Goal: Information Seeking & Learning: Learn about a topic

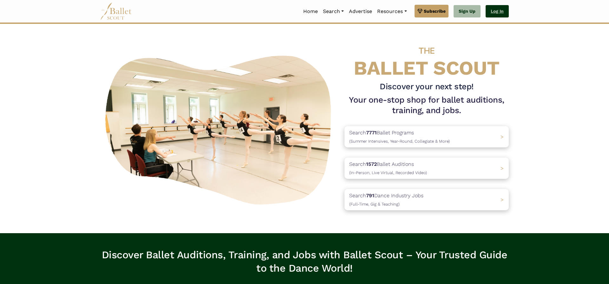
click at [495, 12] on link "Log In" at bounding box center [497, 11] width 23 height 13
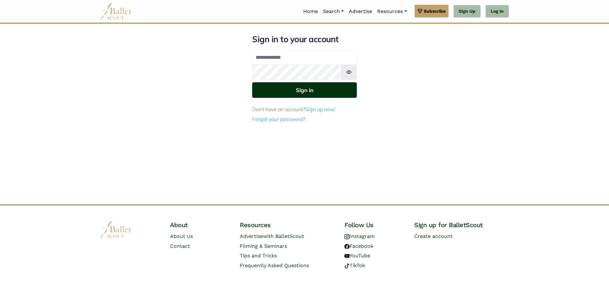
type input "**********"
click at [318, 94] on button "Sign in" at bounding box center [304, 90] width 105 height 16
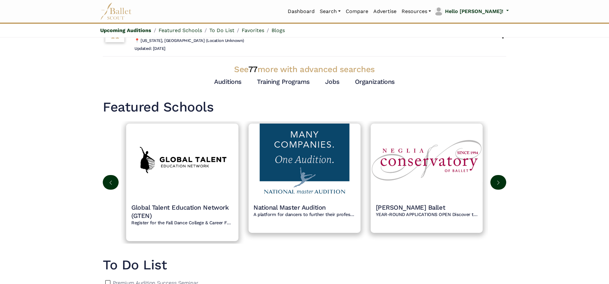
scroll to position [267, 0]
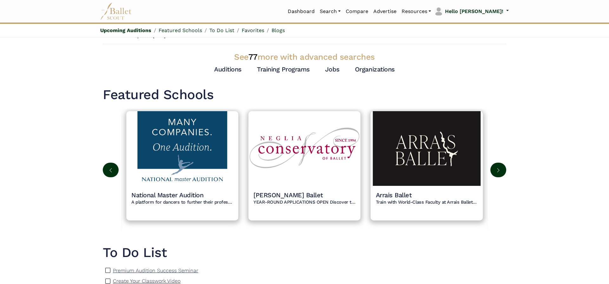
click at [492, 173] on button at bounding box center [498, 169] width 16 height 15
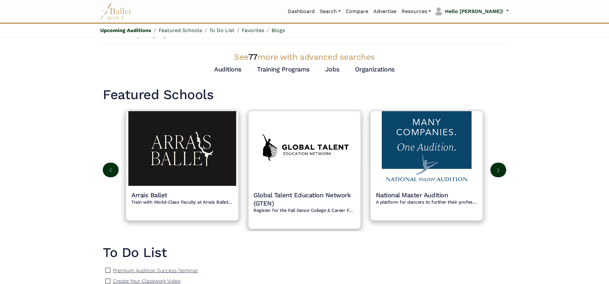
click at [497, 170] on img at bounding box center [498, 169] width 5 height 5
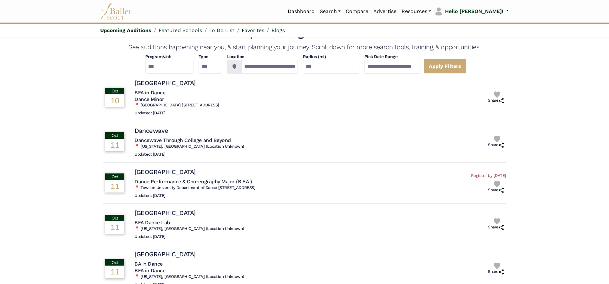
scroll to position [0, 0]
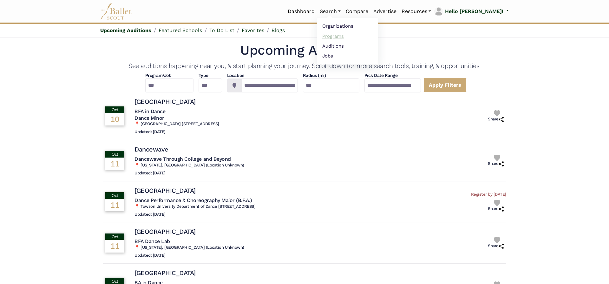
click at [364, 36] on link "Programs" at bounding box center [347, 36] width 61 height 10
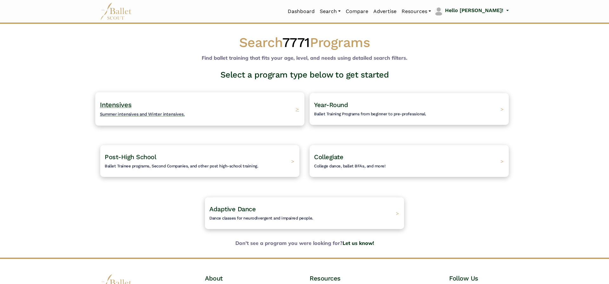
click at [156, 108] on h4 "Intensives Summer intensives and Winter intensives." at bounding box center [142, 108] width 85 height 17
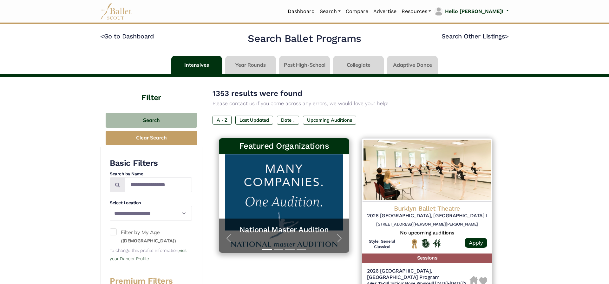
click at [509, 10] on div "Dashboard Search Organizations Programs Auditions Jobs" at bounding box center [304, 11] width 419 height 23
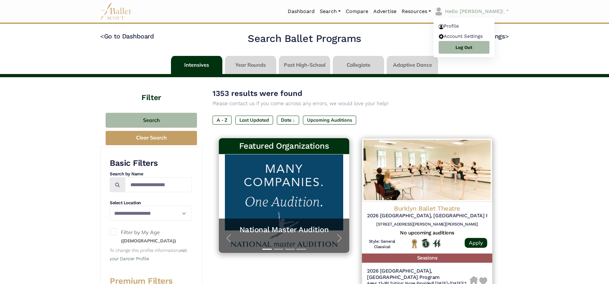
click at [507, 11] on link "Hello [PERSON_NAME]!" at bounding box center [471, 11] width 75 height 10
click at [485, 26] on link "Profile" at bounding box center [464, 27] width 61 height 10
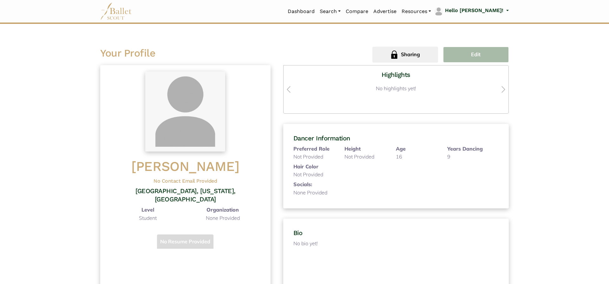
click at [499, 52] on button "Edit" at bounding box center [476, 55] width 66 height 16
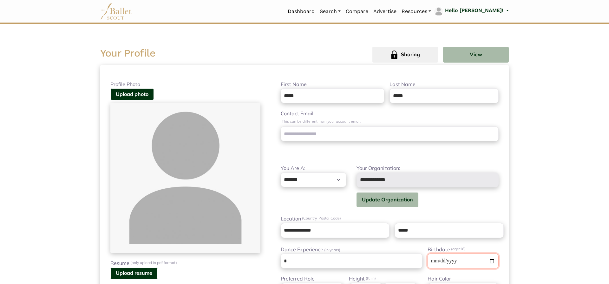
click at [467, 258] on input "**********" at bounding box center [463, 260] width 71 height 15
click at [464, 260] on input "**********" at bounding box center [463, 260] width 71 height 15
drag, startPoint x: 464, startPoint y: 260, endPoint x: 467, endPoint y: 258, distance: 4.1
click at [467, 258] on input "**********" at bounding box center [463, 260] width 71 height 15
click at [468, 258] on input "**********" at bounding box center [463, 260] width 71 height 15
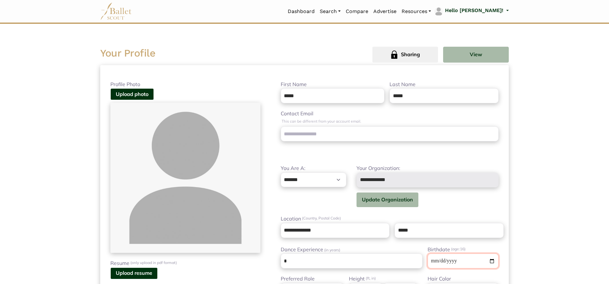
click at [446, 259] on input "**********" at bounding box center [463, 260] width 71 height 15
type input "**********"
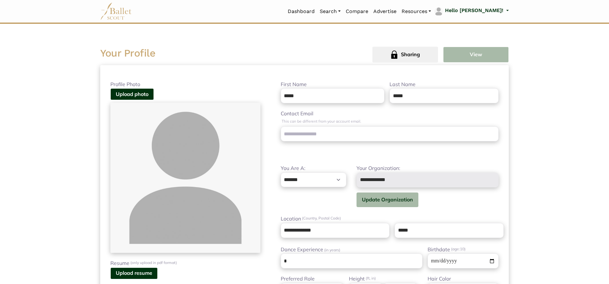
click at [474, 53] on button "View" at bounding box center [476, 55] width 66 height 16
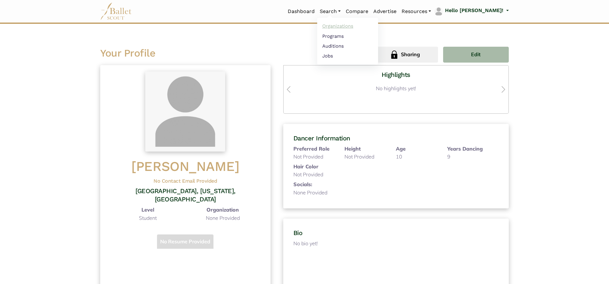
click at [362, 28] on link "Organizations" at bounding box center [347, 26] width 61 height 10
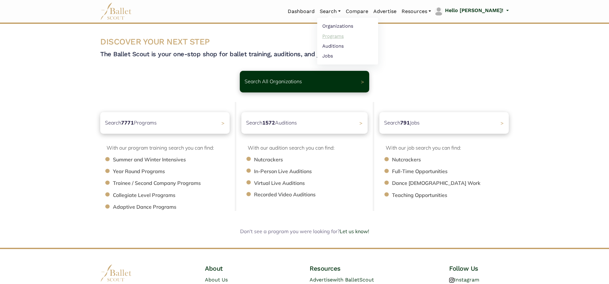
click at [358, 38] on link "Programs" at bounding box center [347, 36] width 61 height 10
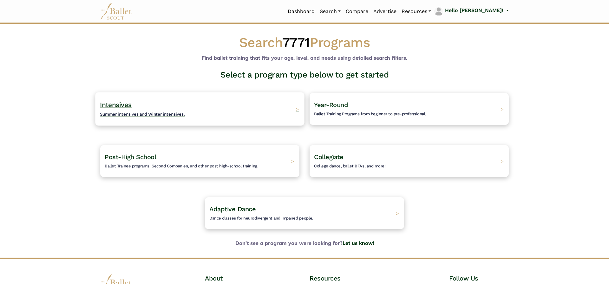
click at [123, 103] on span "Intensives" at bounding box center [116, 105] width 32 height 8
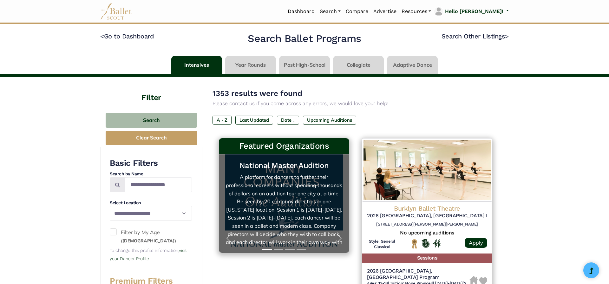
click at [271, 192] on link "National Master Audition A platform for dancers to further their professional c…" at bounding box center [284, 203] width 118 height 86
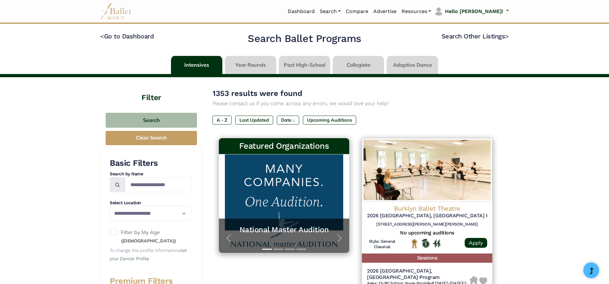
click at [116, 231] on span at bounding box center [113, 231] width 7 height 7
click at [167, 120] on button "Search" at bounding box center [151, 120] width 91 height 15
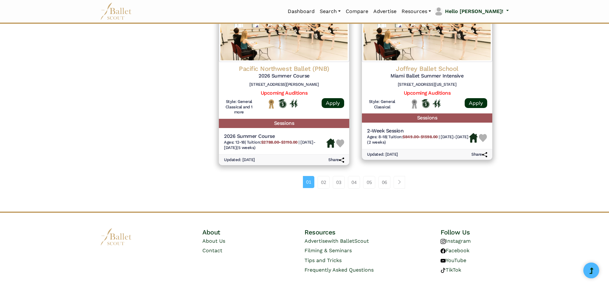
scroll to position [860, 0]
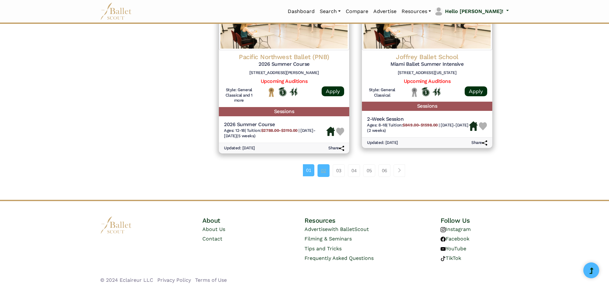
click at [317, 164] on link "02" at bounding box center [323, 170] width 12 height 13
click at [323, 166] on link "02" at bounding box center [323, 170] width 12 height 13
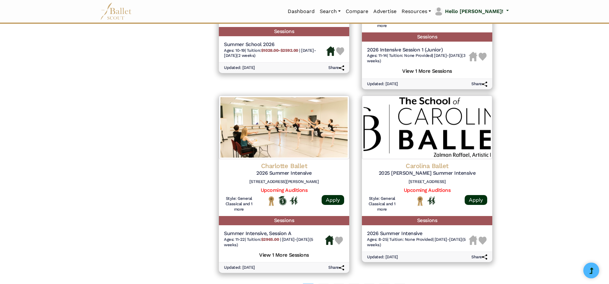
scroll to position [739, 0]
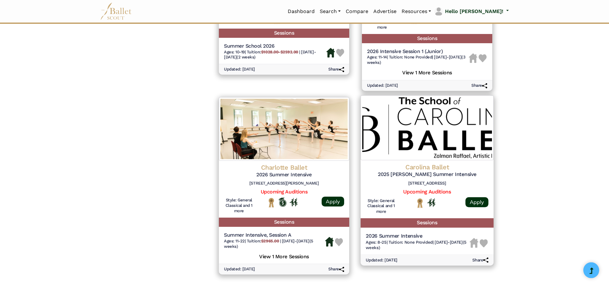
click at [436, 186] on h6 "3401 Atlantic Ave #131, Raleigh, NC 27604" at bounding box center [427, 182] width 123 height 5
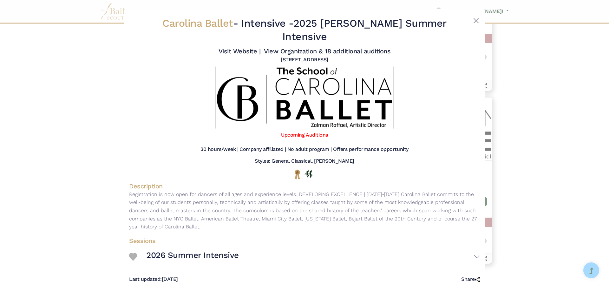
scroll to position [15, 0]
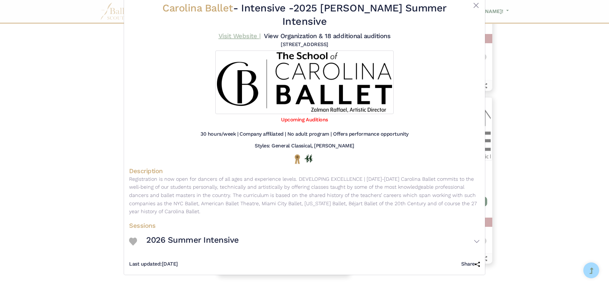
click at [238, 35] on link "Visit Website |" at bounding box center [240, 36] width 42 height 8
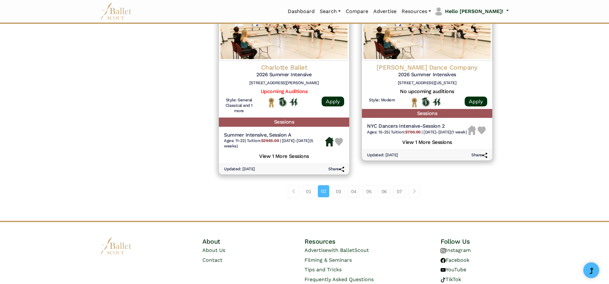
scroll to position [865, 0]
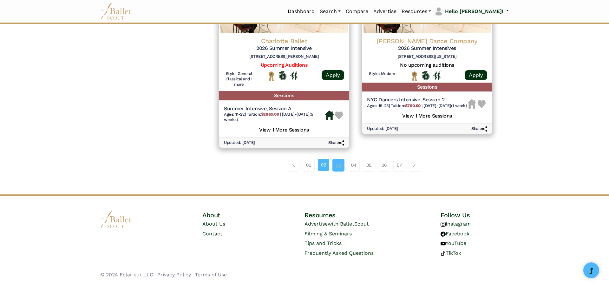
click at [341, 163] on link "03" at bounding box center [338, 165] width 12 height 13
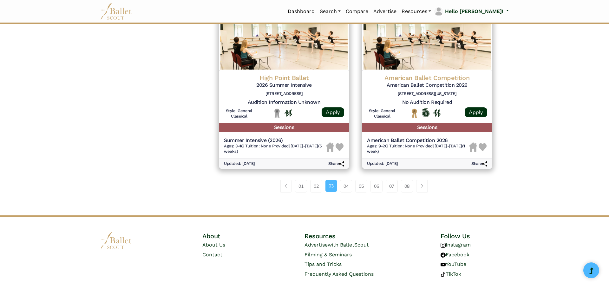
scroll to position [860, 0]
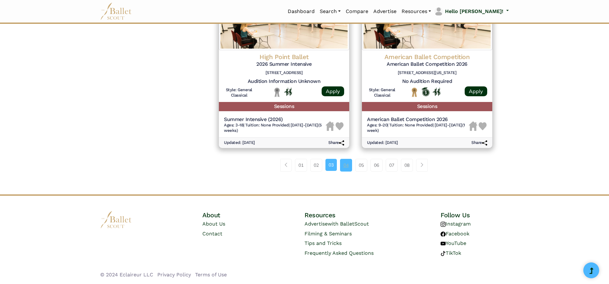
click at [346, 163] on link "04" at bounding box center [346, 165] width 12 height 13
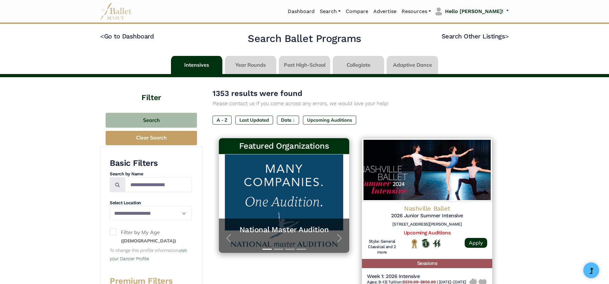
scroll to position [98, 0]
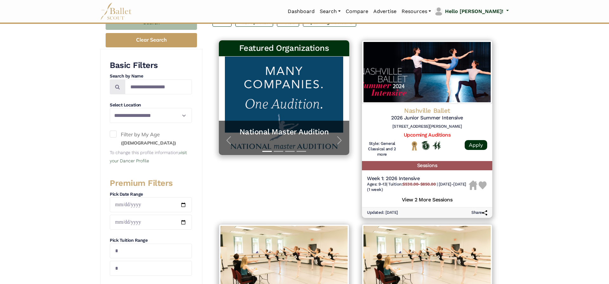
click at [115, 132] on span at bounding box center [113, 133] width 7 height 7
click at [191, 24] on button "Search" at bounding box center [151, 22] width 91 height 15
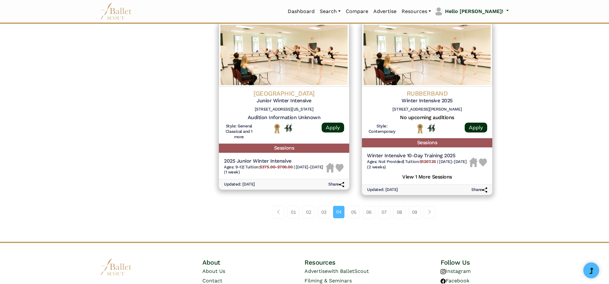
scroll to position [854, 0]
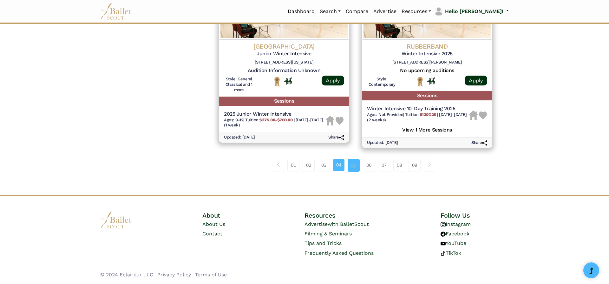
click at [356, 166] on link "05" at bounding box center [354, 165] width 12 height 13
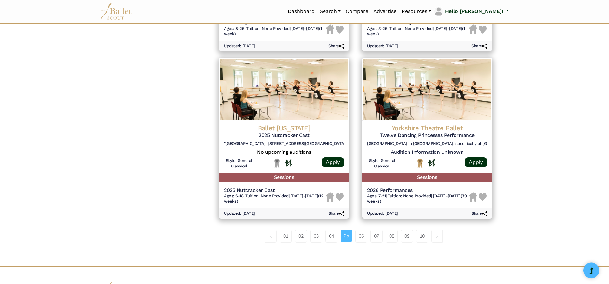
scroll to position [768, 0]
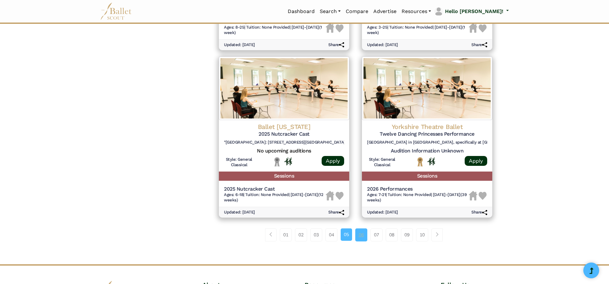
click at [365, 228] on link "06" at bounding box center [361, 234] width 12 height 13
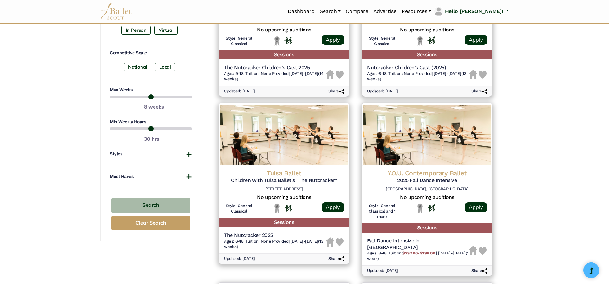
scroll to position [370, 0]
